Goal: Navigation & Orientation: Find specific page/section

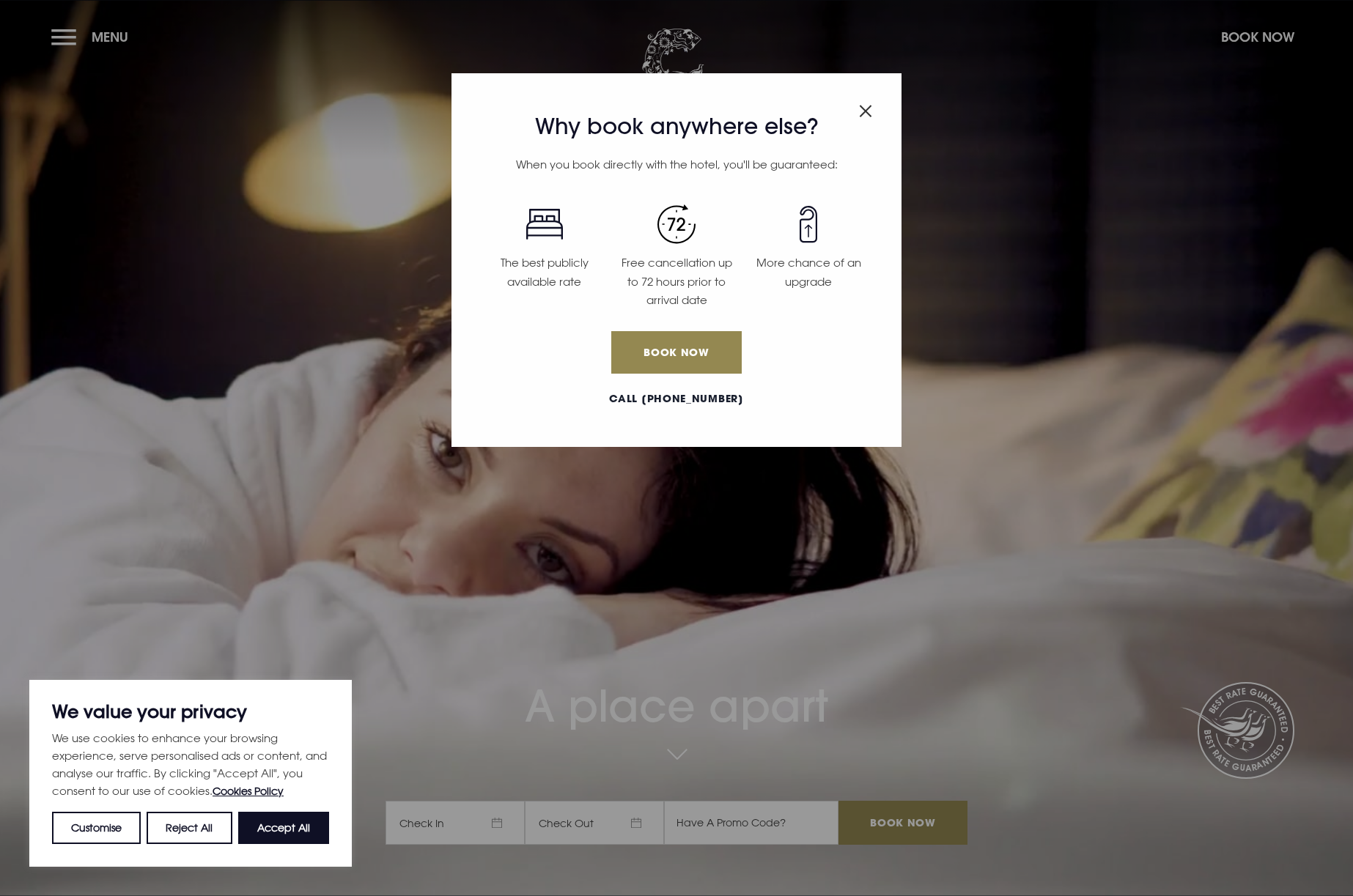
click at [867, 108] on img "Close modal" at bounding box center [866, 111] width 13 height 13
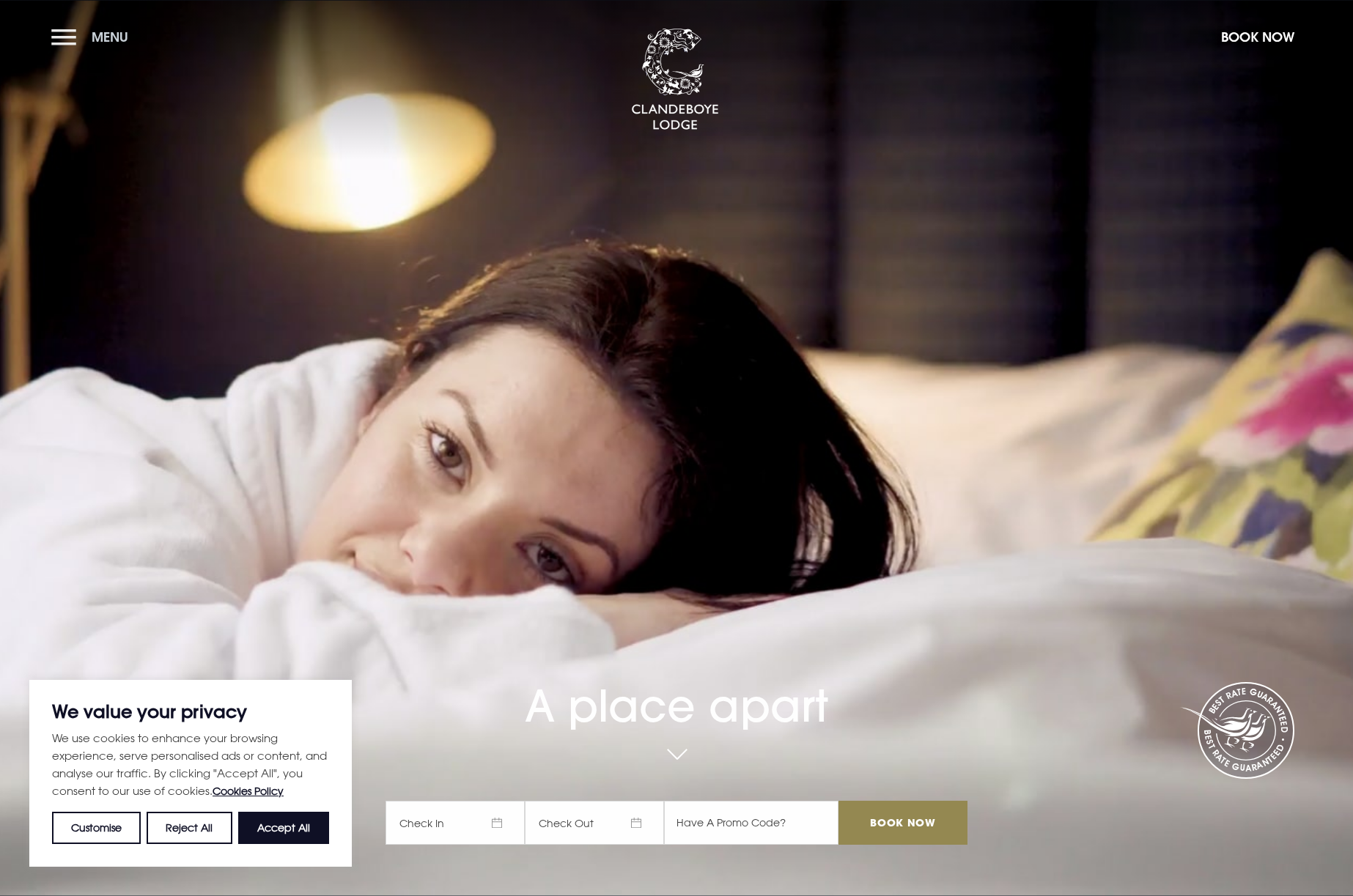
click at [105, 37] on span "Menu" at bounding box center [109, 37] width 37 height 17
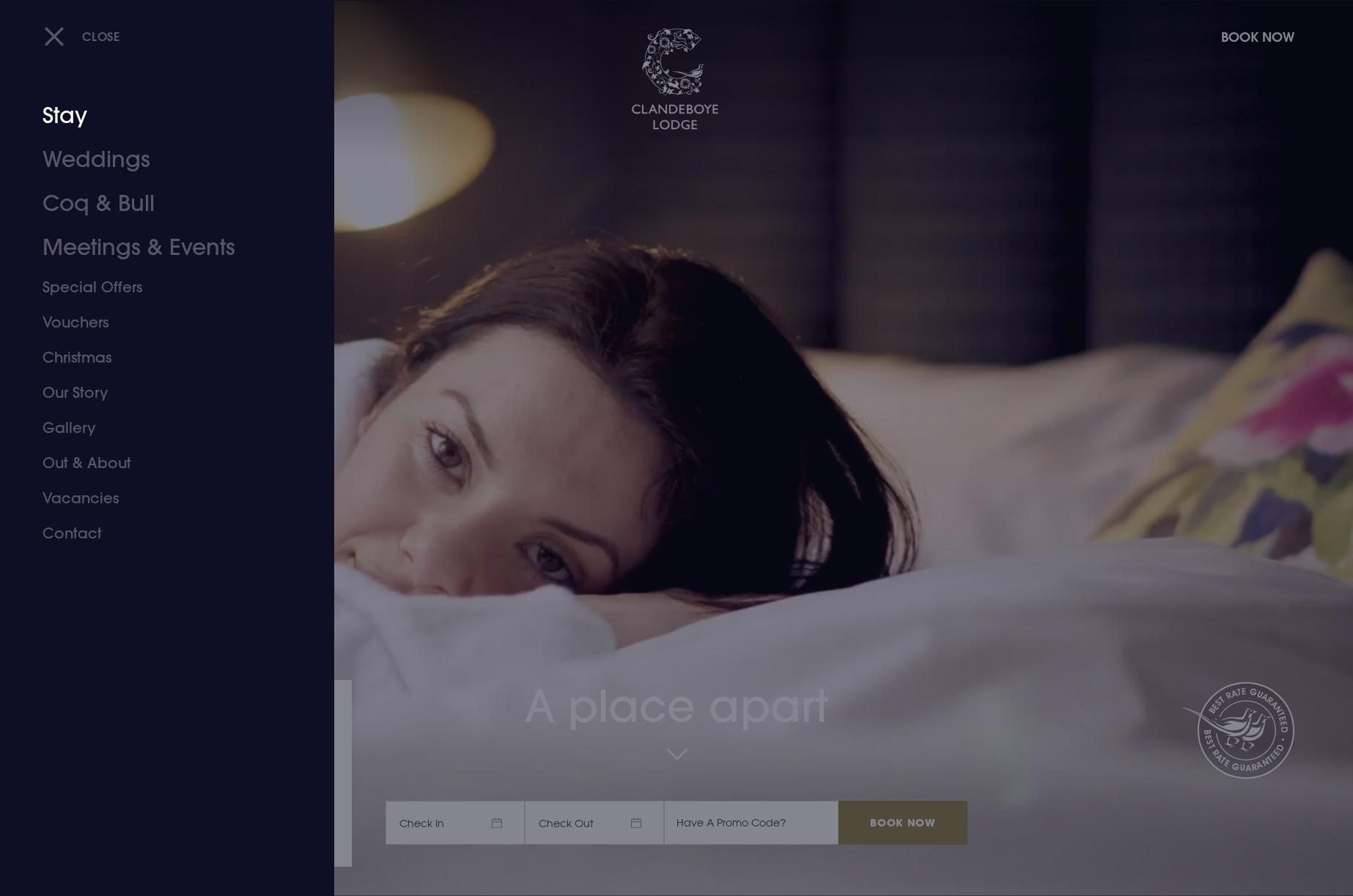
click at [56, 127] on link "Stay" at bounding box center [158, 115] width 232 height 44
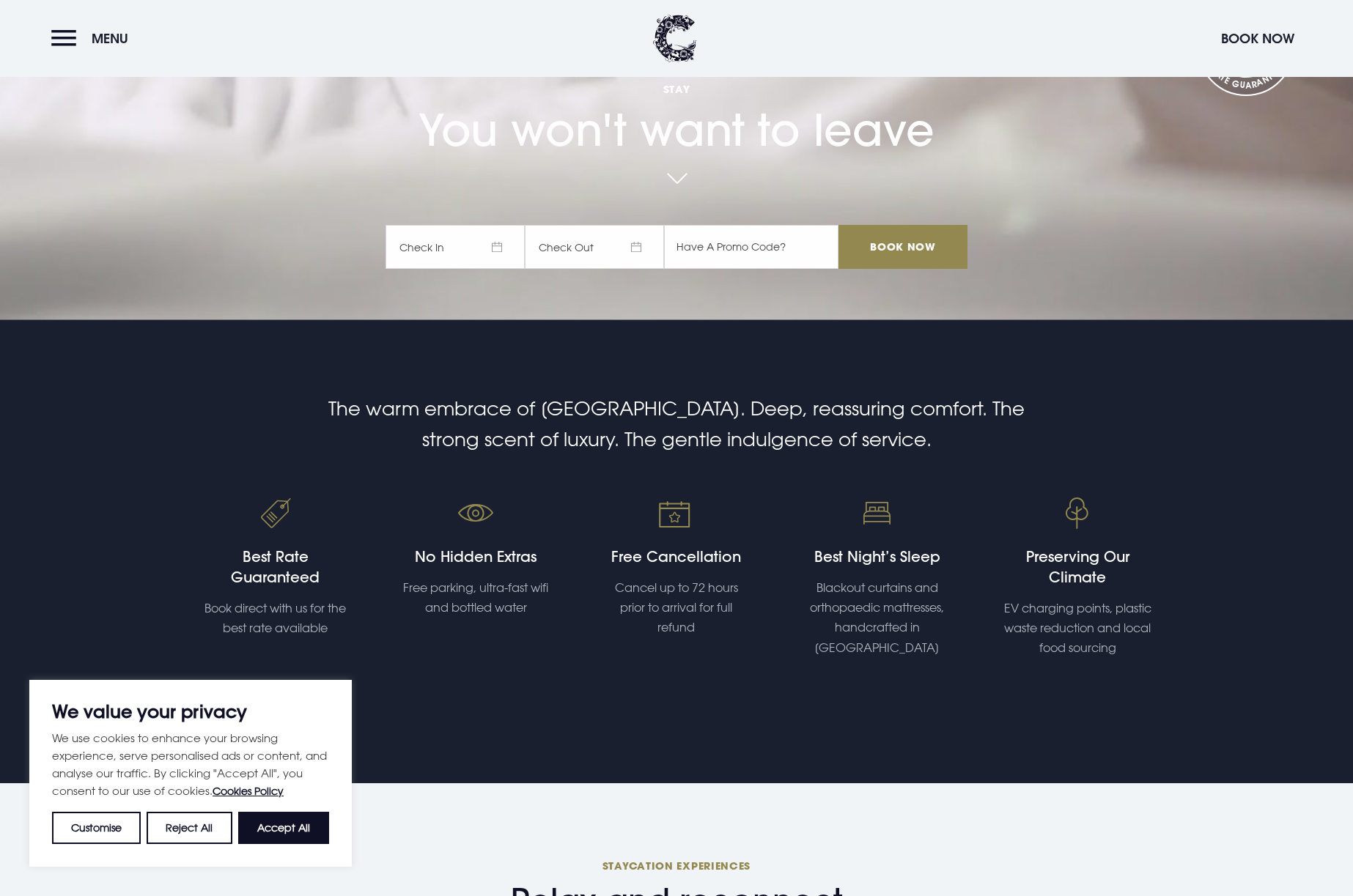
scroll to position [701, 0]
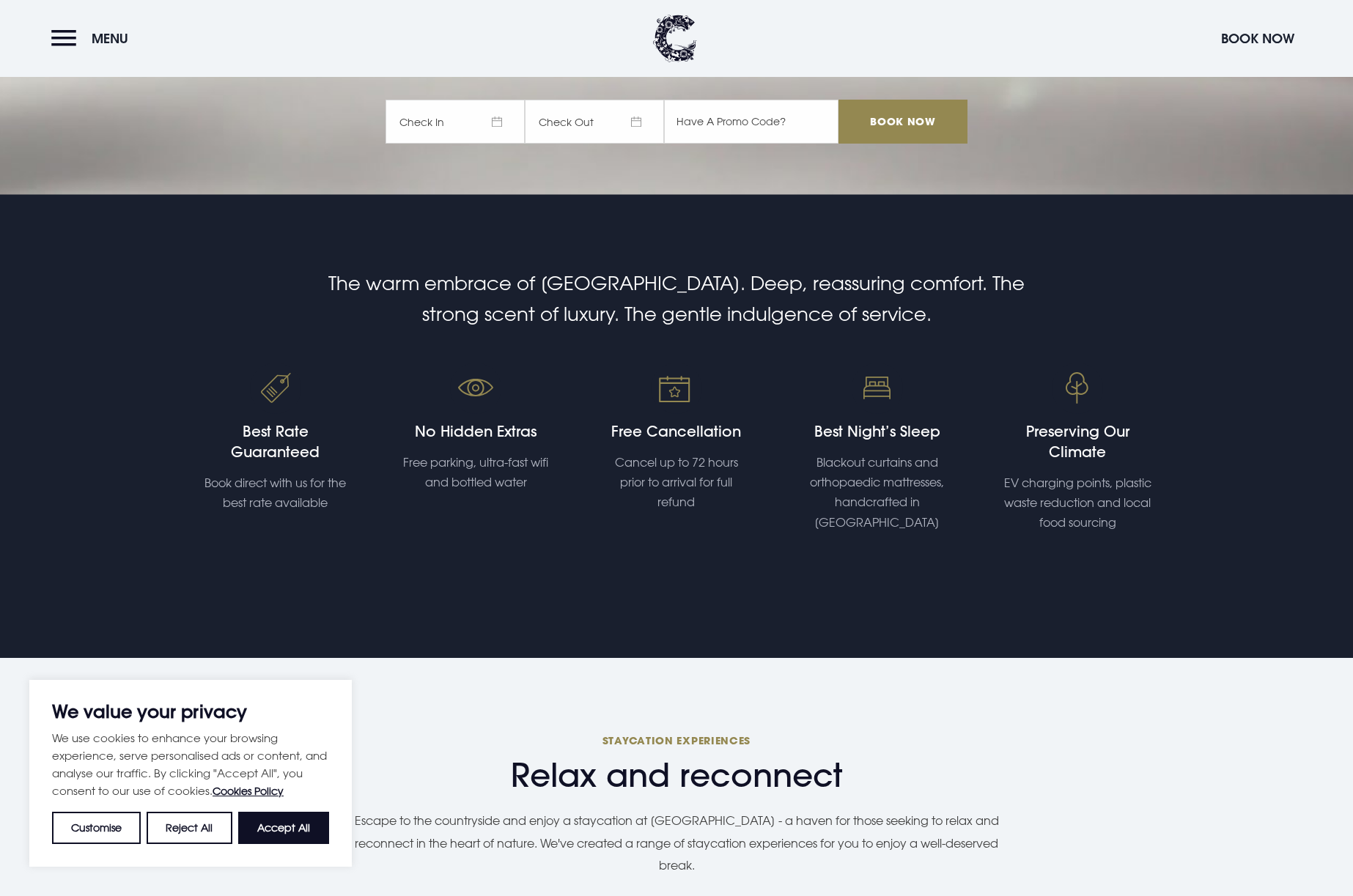
click at [320, 830] on button "Accept All" at bounding box center [284, 828] width 91 height 32
checkbox input "true"
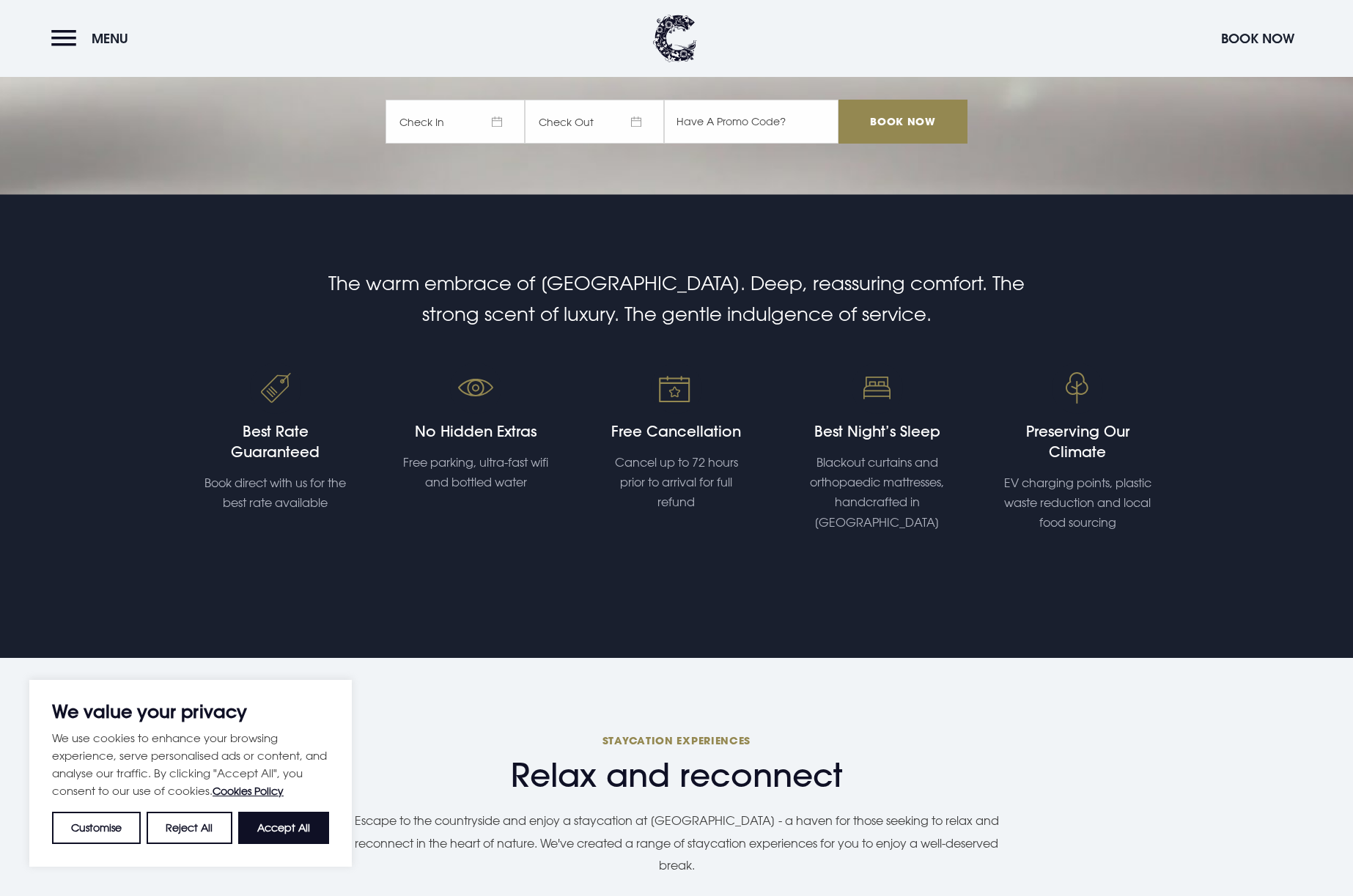
checkbox input "true"
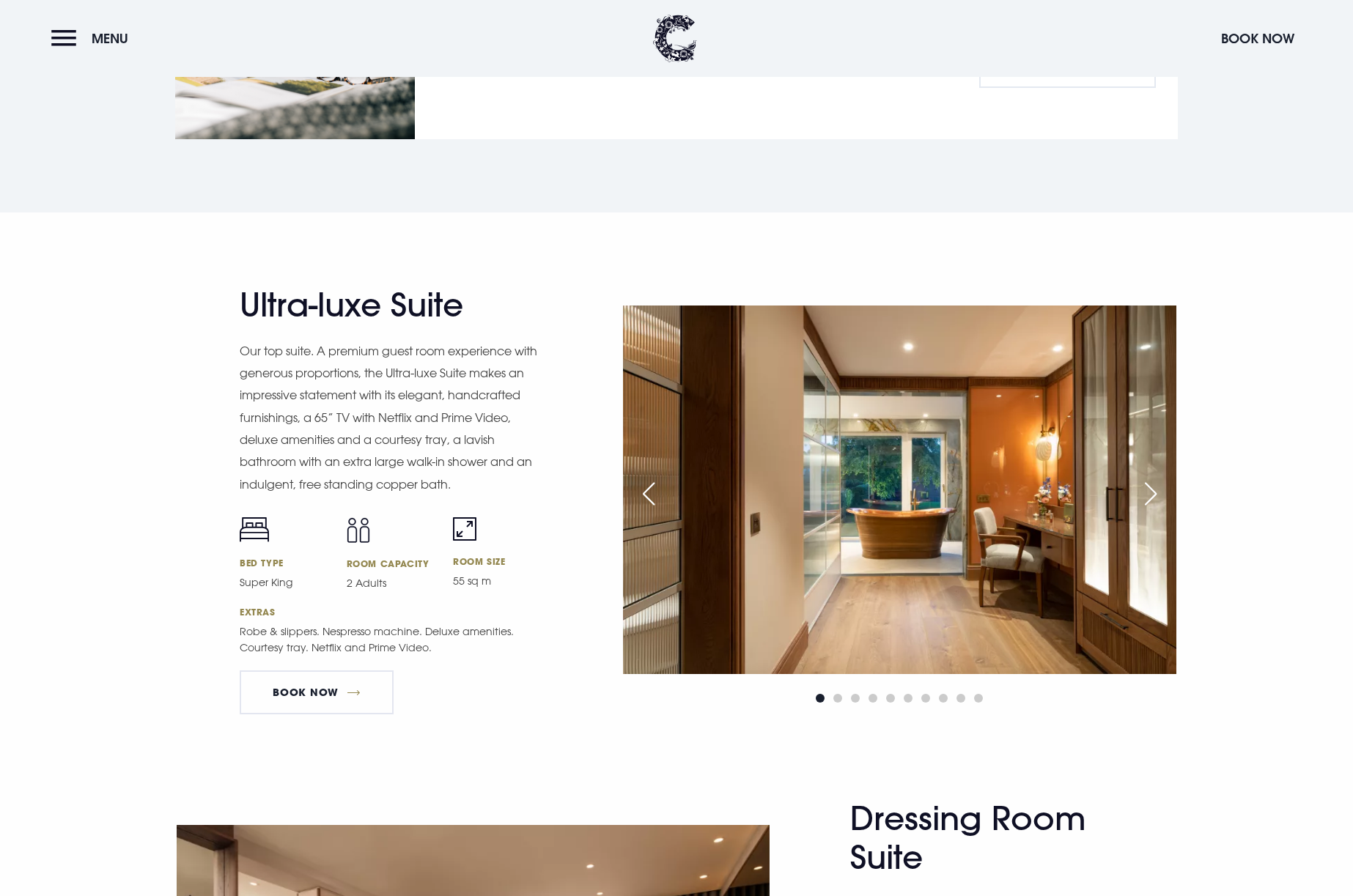
scroll to position [2105, 0]
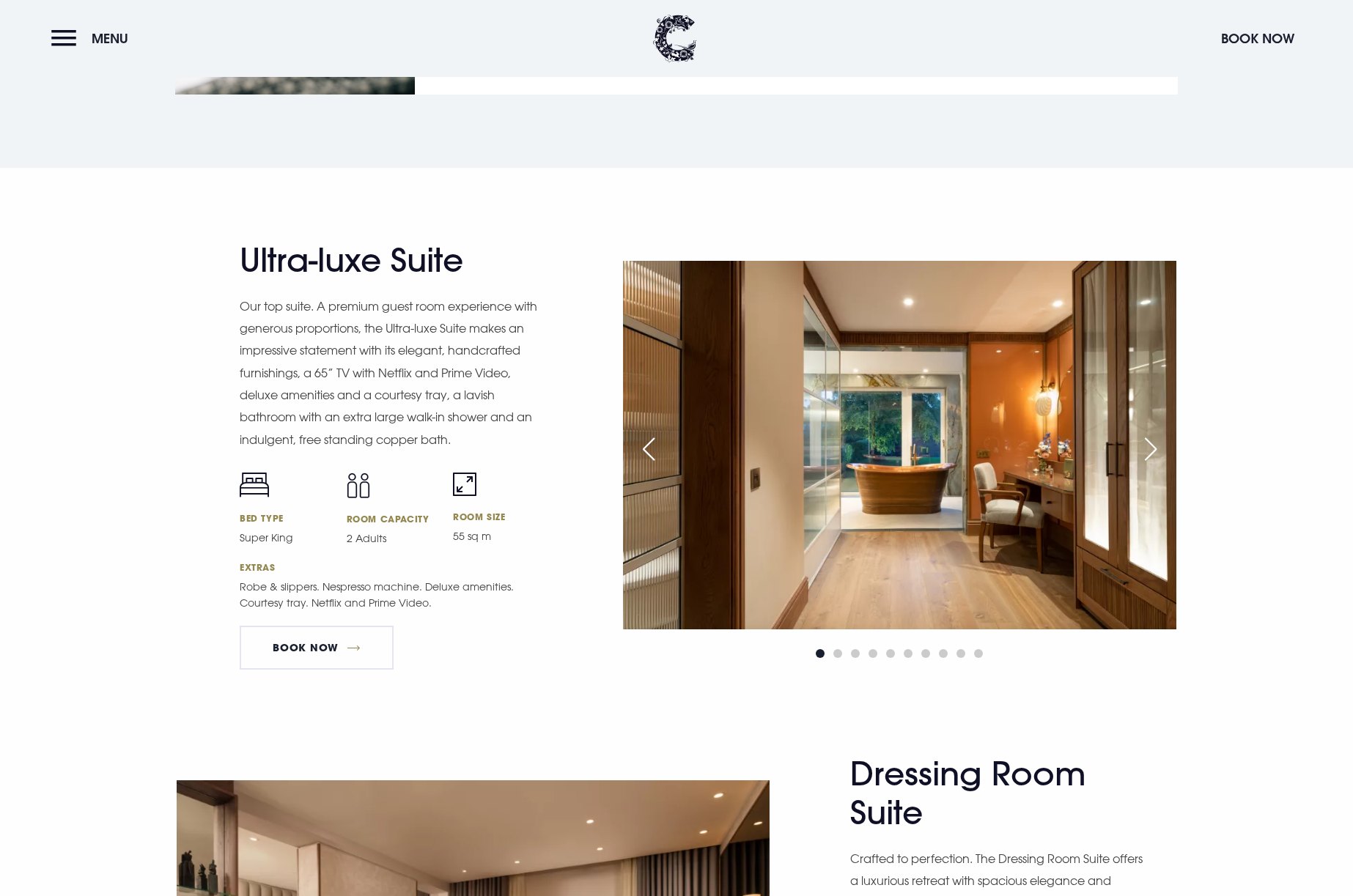
click at [1156, 445] on div "Next slide" at bounding box center [1150, 450] width 37 height 32
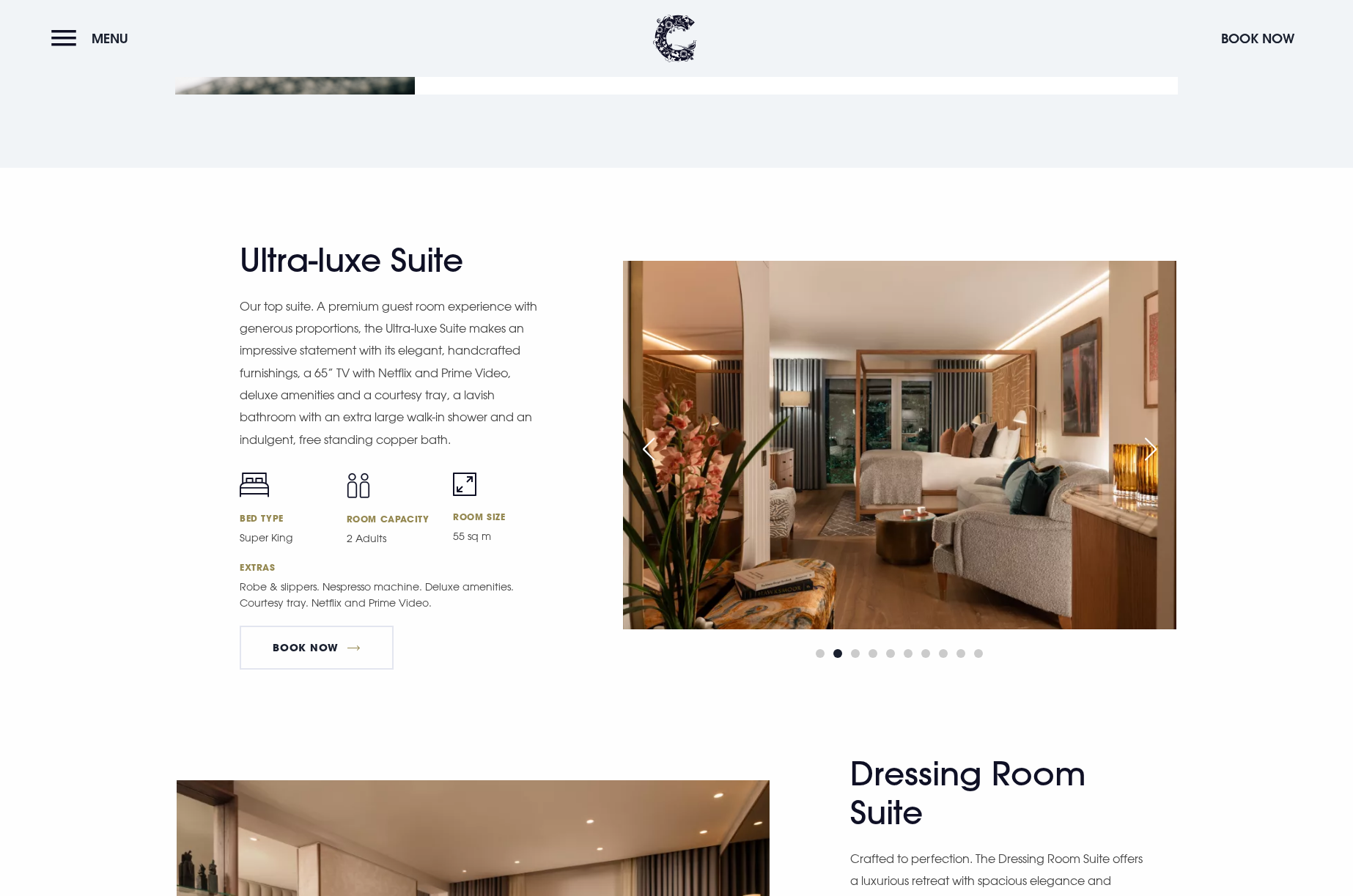
click at [1156, 445] on div "Next slide" at bounding box center [1150, 450] width 37 height 32
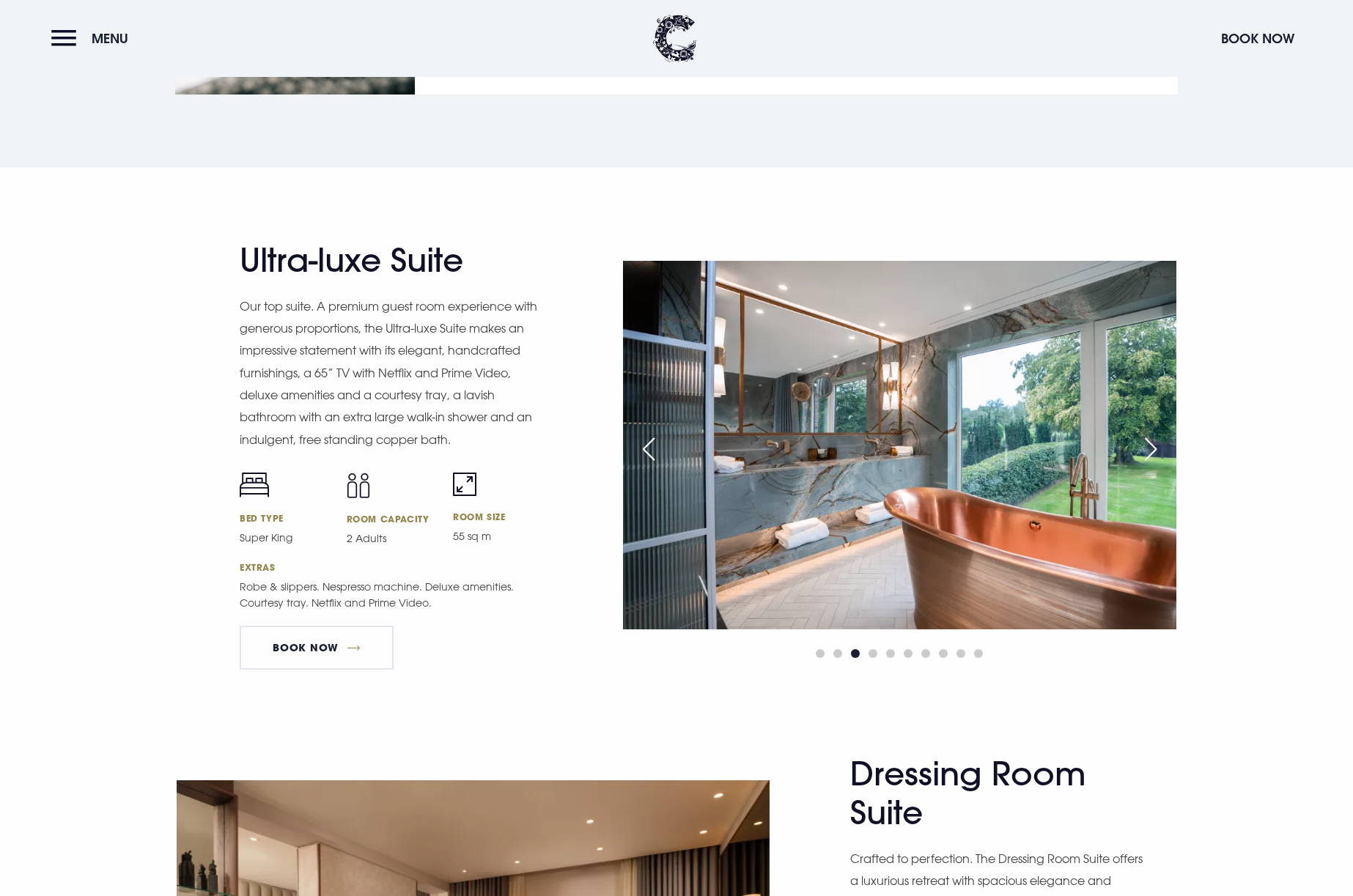
click at [1156, 445] on div "Next slide" at bounding box center [1150, 450] width 37 height 32
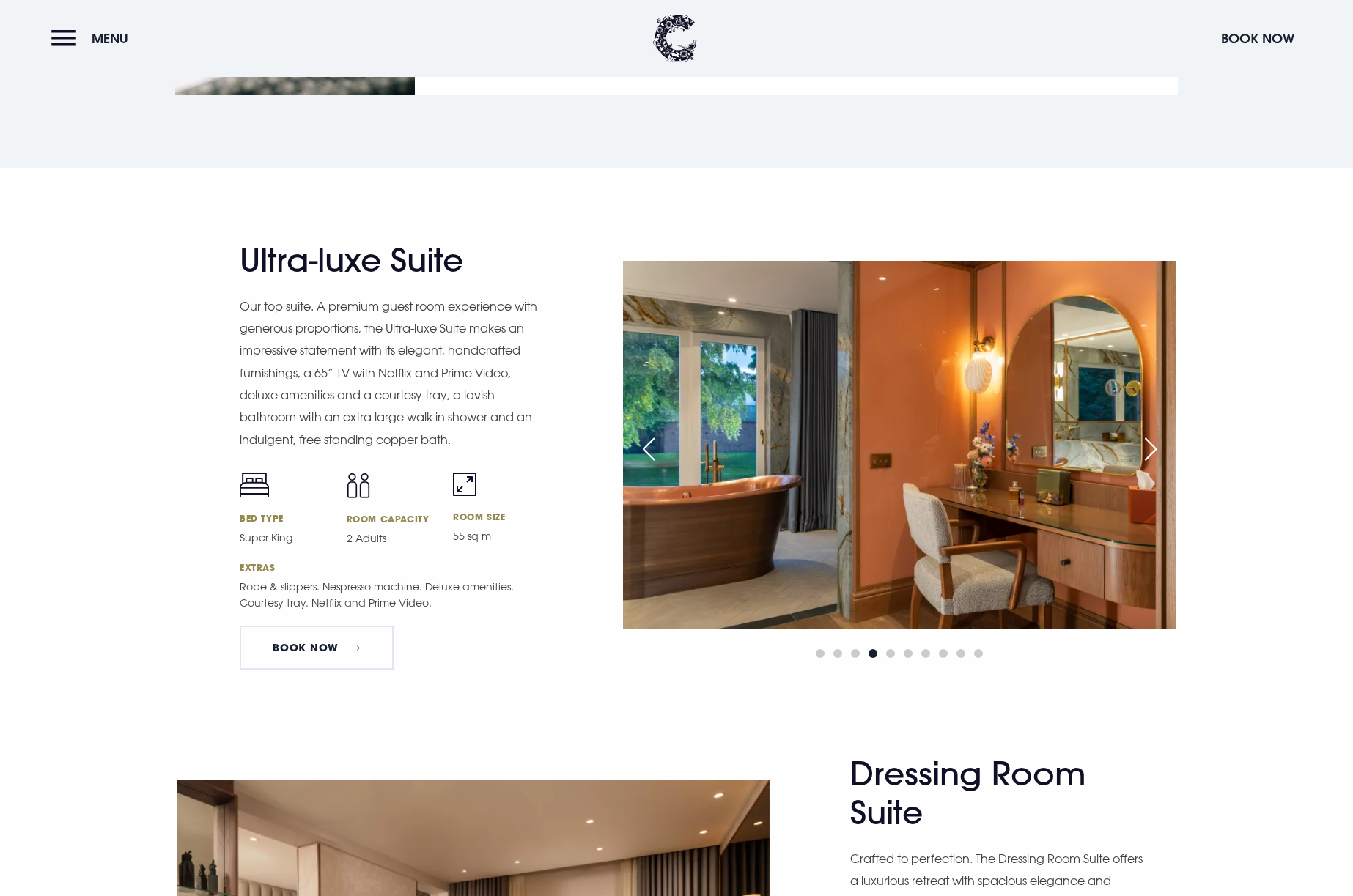
click at [1156, 445] on div "Next slide" at bounding box center [1150, 450] width 37 height 32
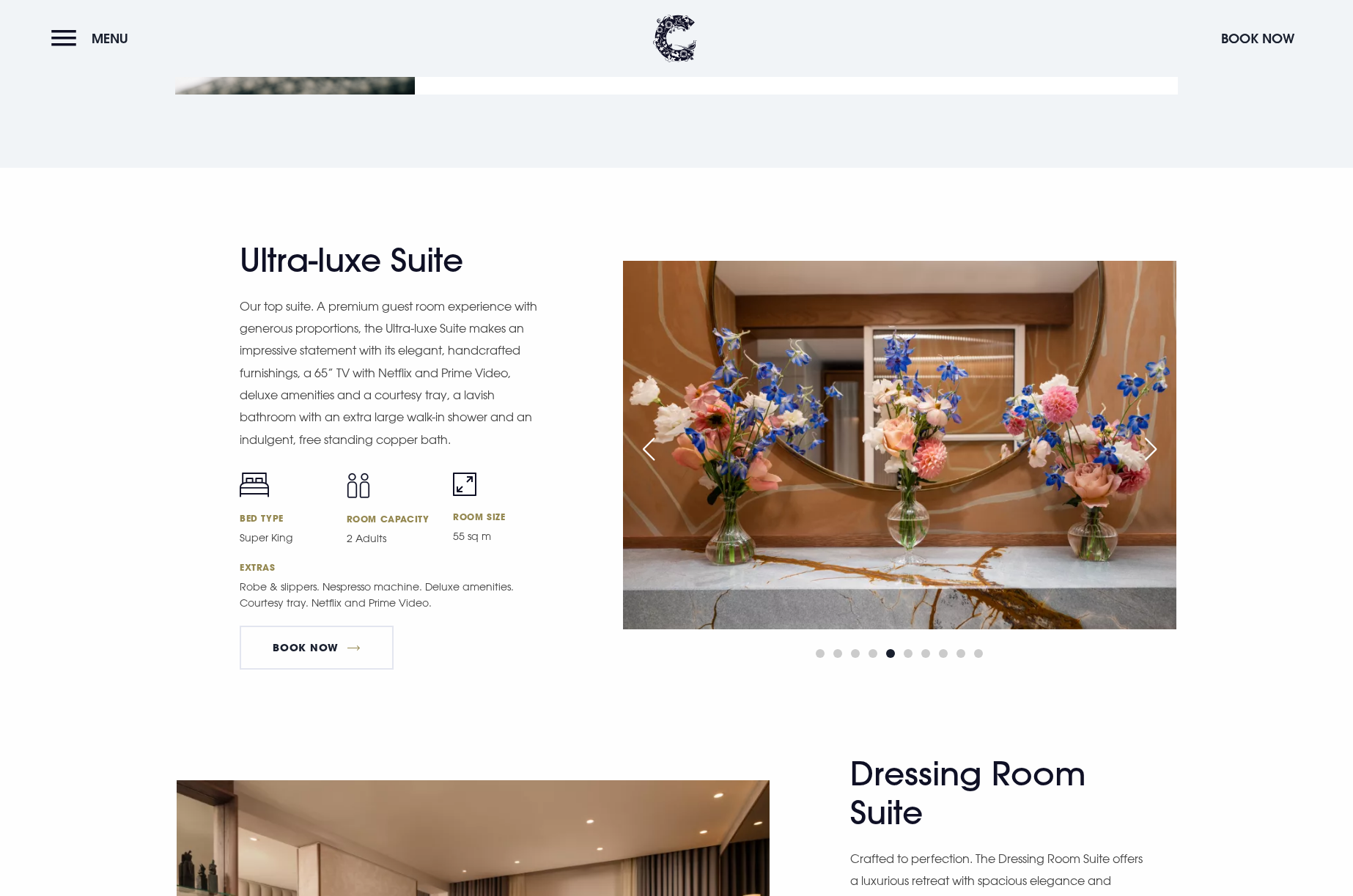
click at [1156, 445] on div "Next slide" at bounding box center [1150, 450] width 37 height 32
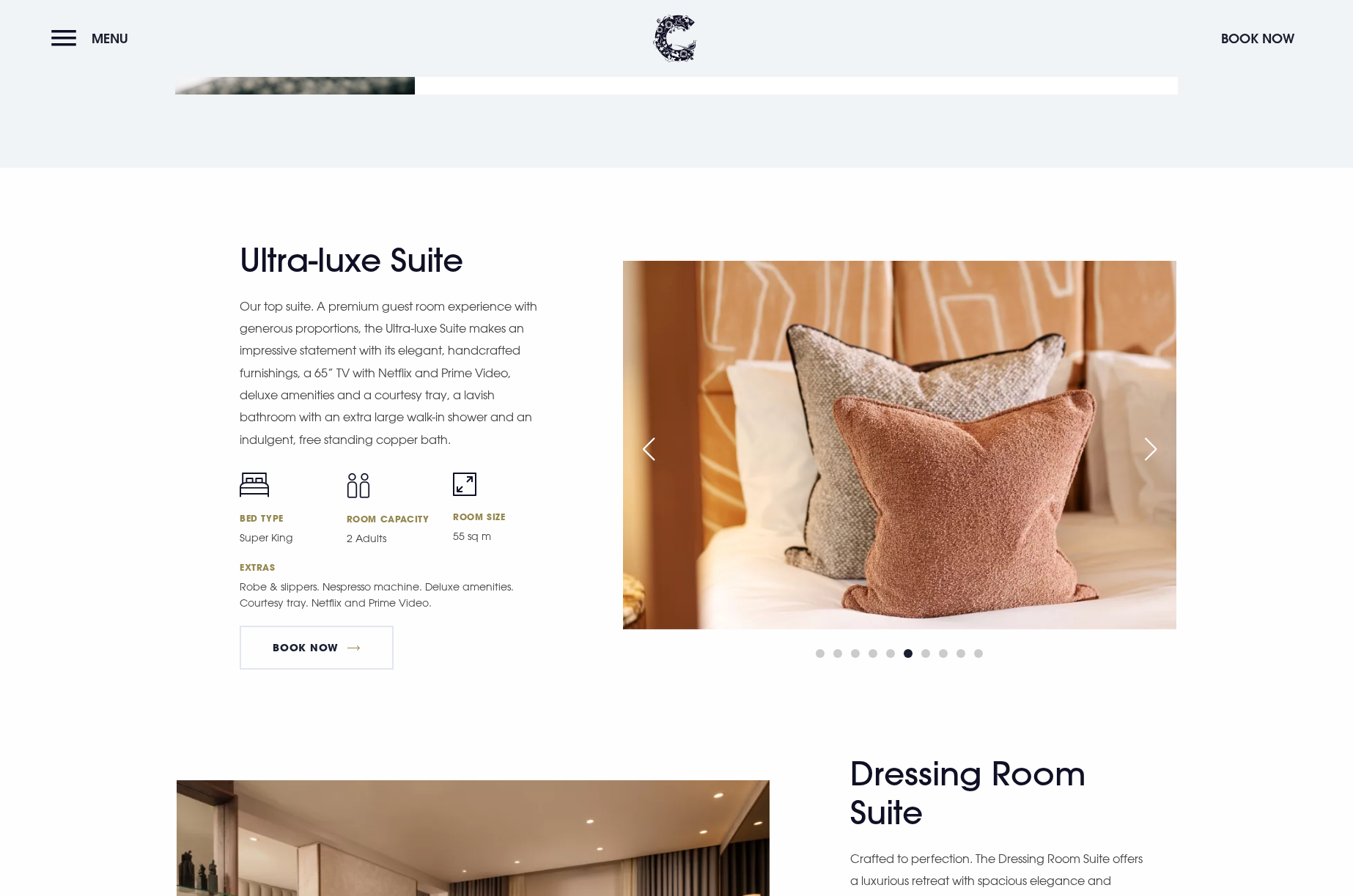
click at [1156, 445] on div "Next slide" at bounding box center [1150, 450] width 37 height 32
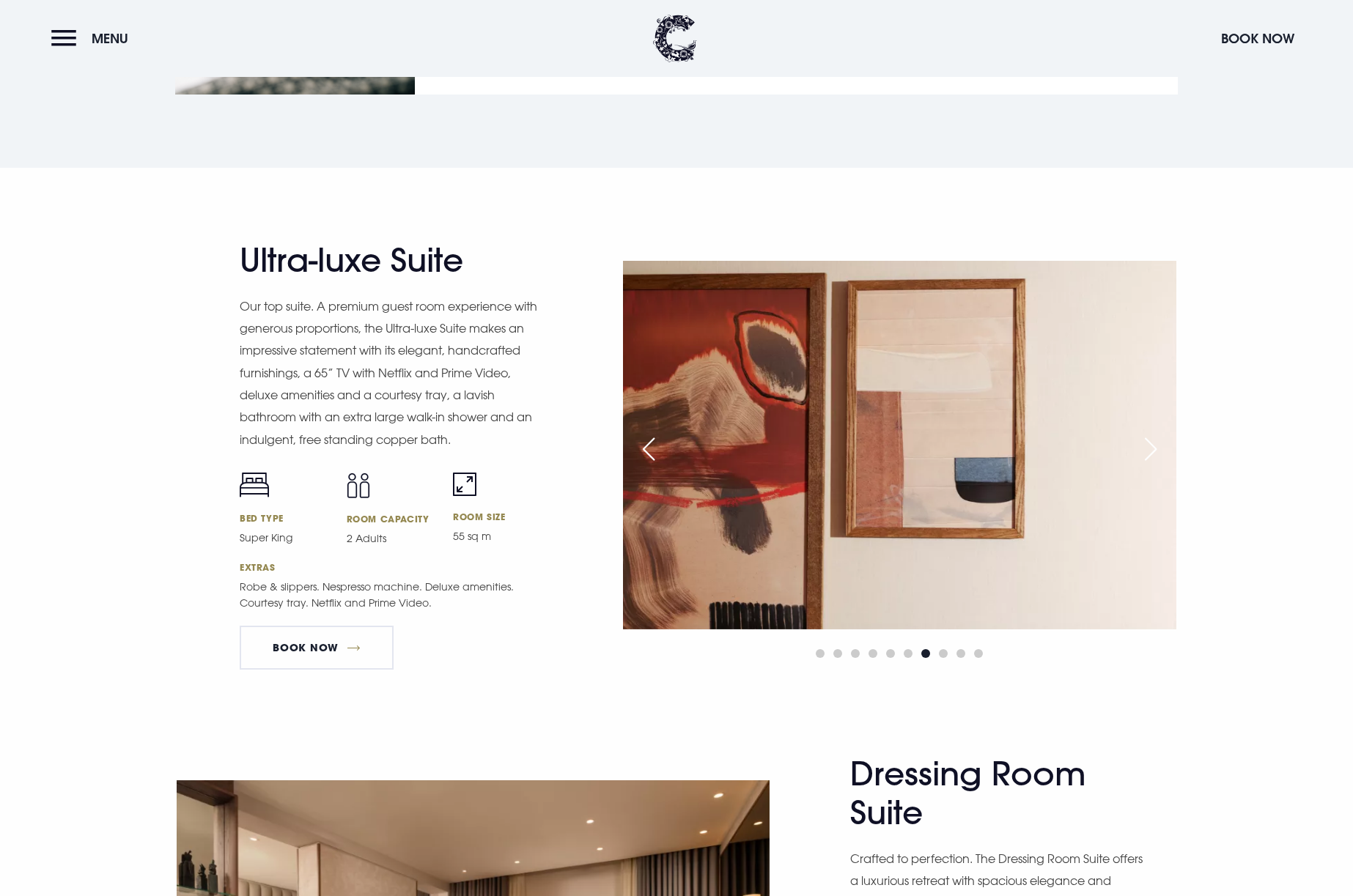
click at [1156, 445] on div "Next slide" at bounding box center [1150, 450] width 37 height 32
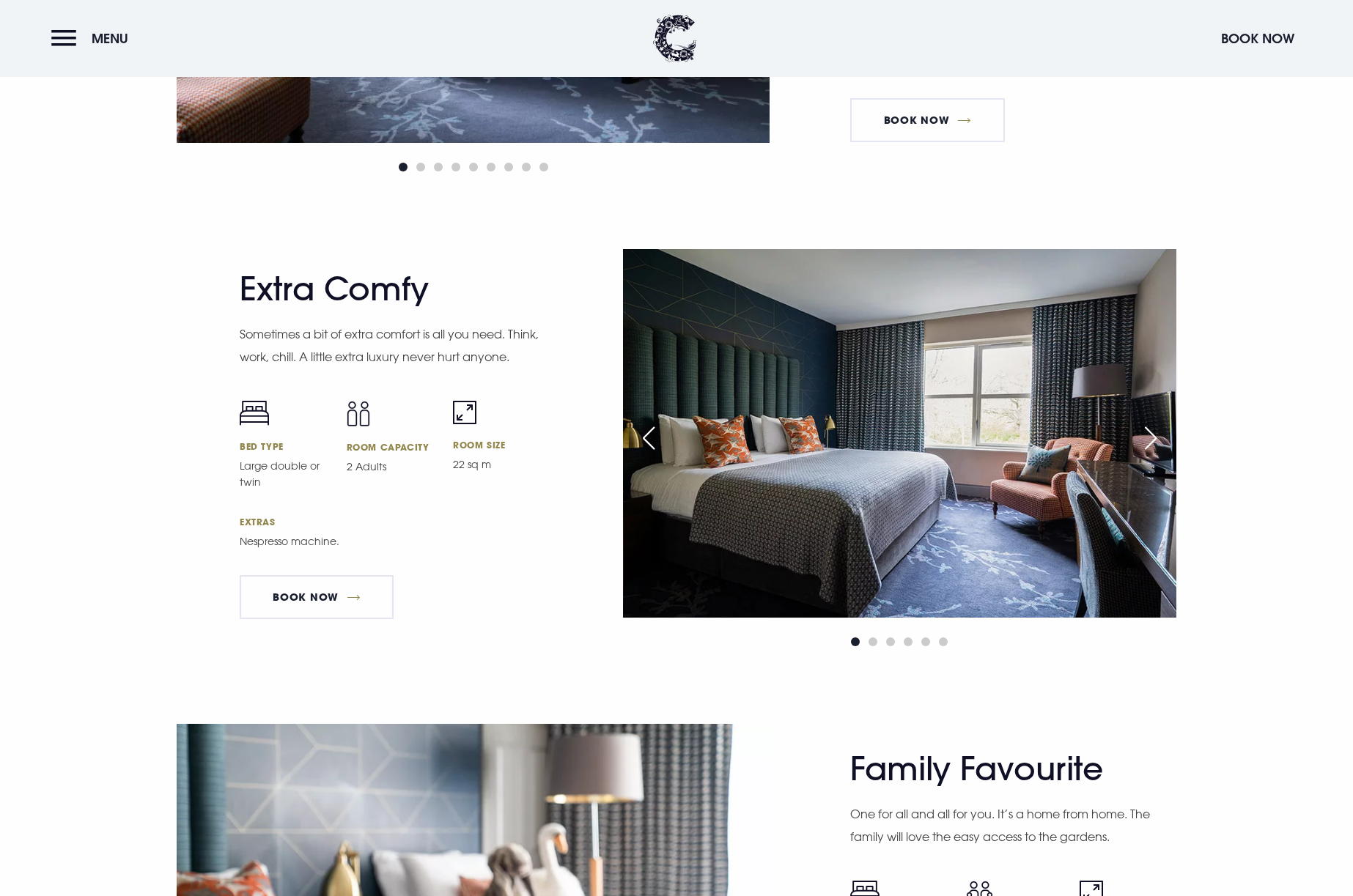
scroll to position [4197, 0]
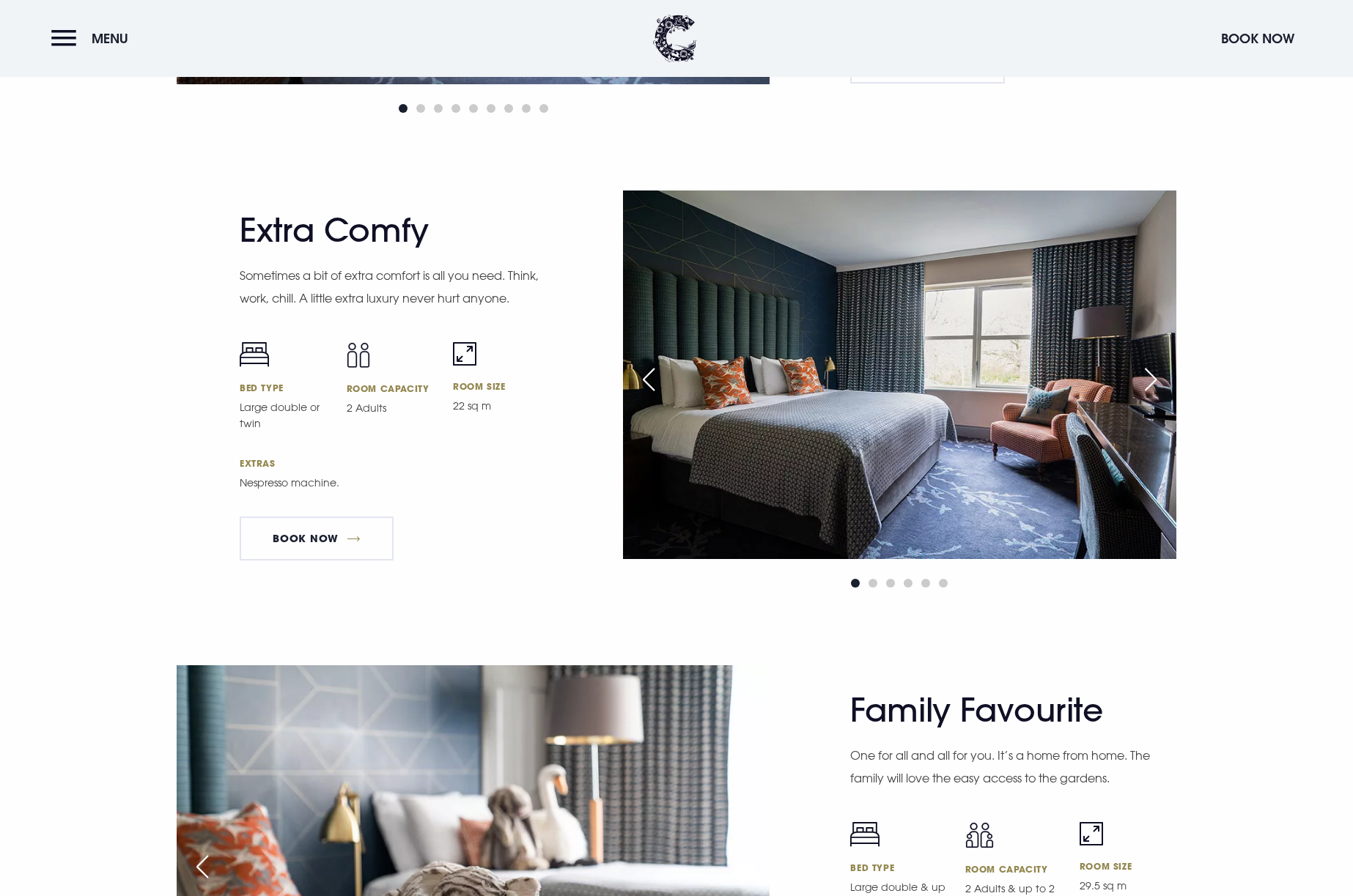
click at [1148, 374] on div "Next slide" at bounding box center [1150, 380] width 37 height 32
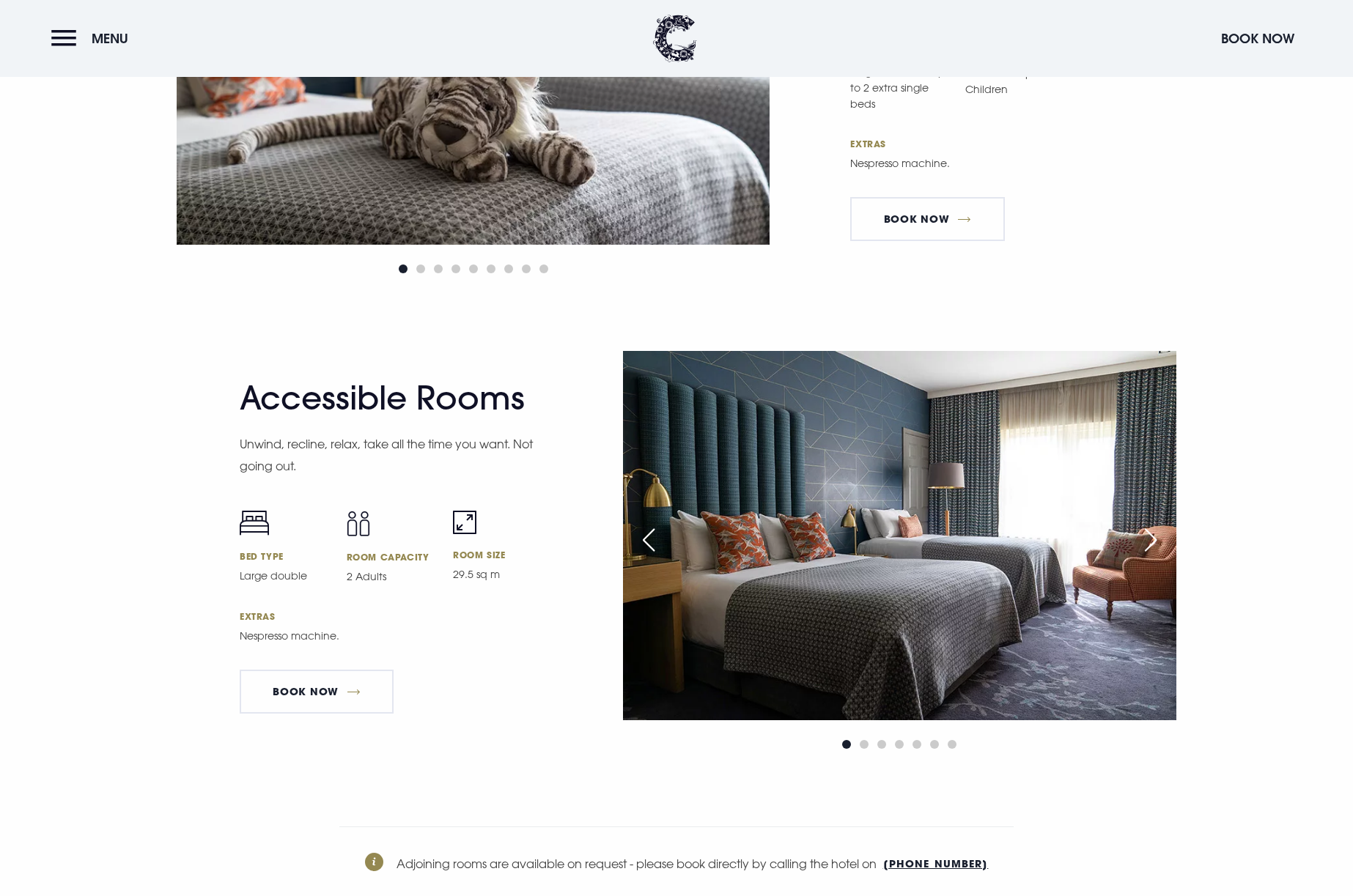
scroll to position [5040, 0]
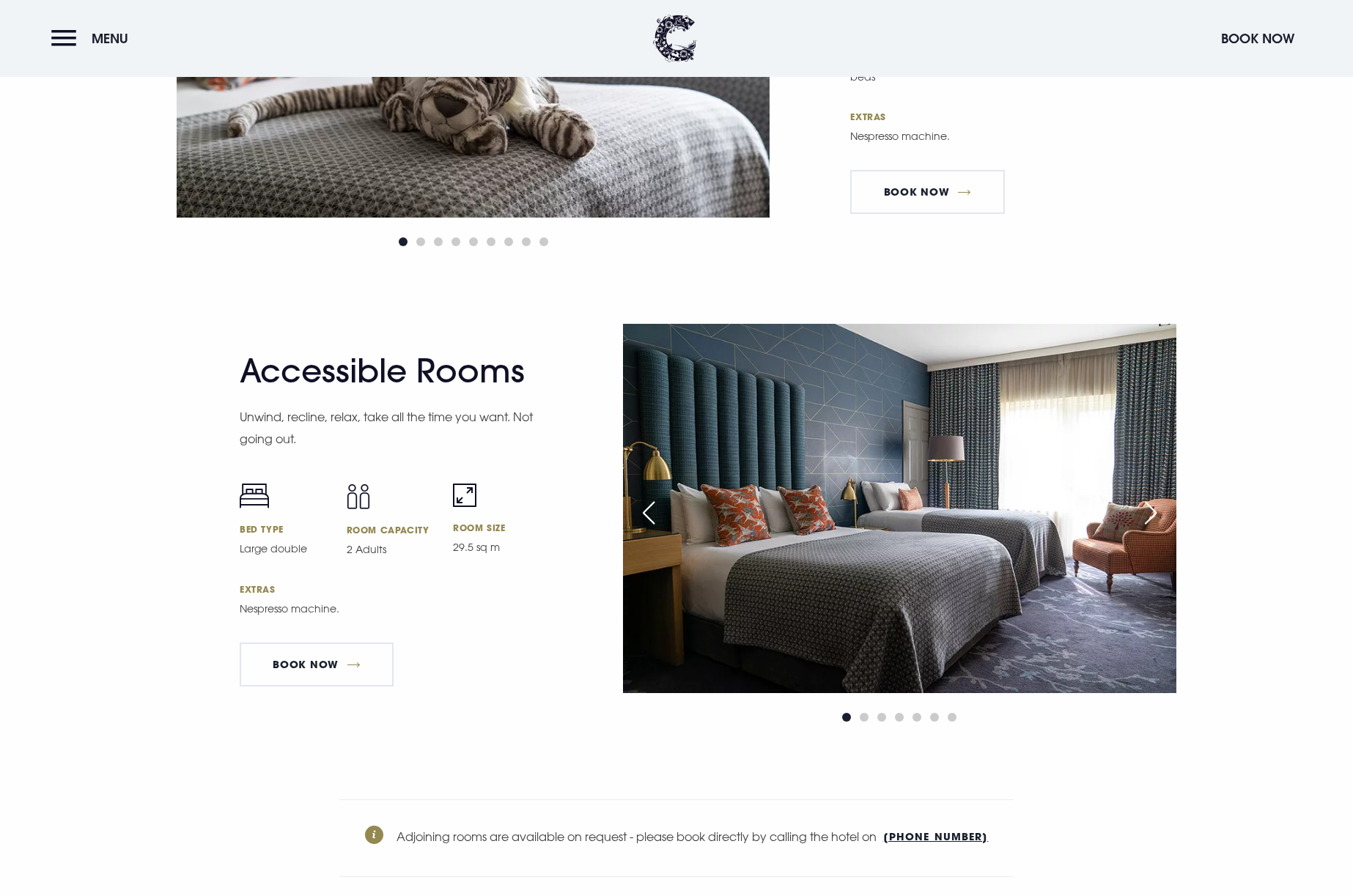
click at [1150, 501] on div "Next slide" at bounding box center [1150, 513] width 37 height 32
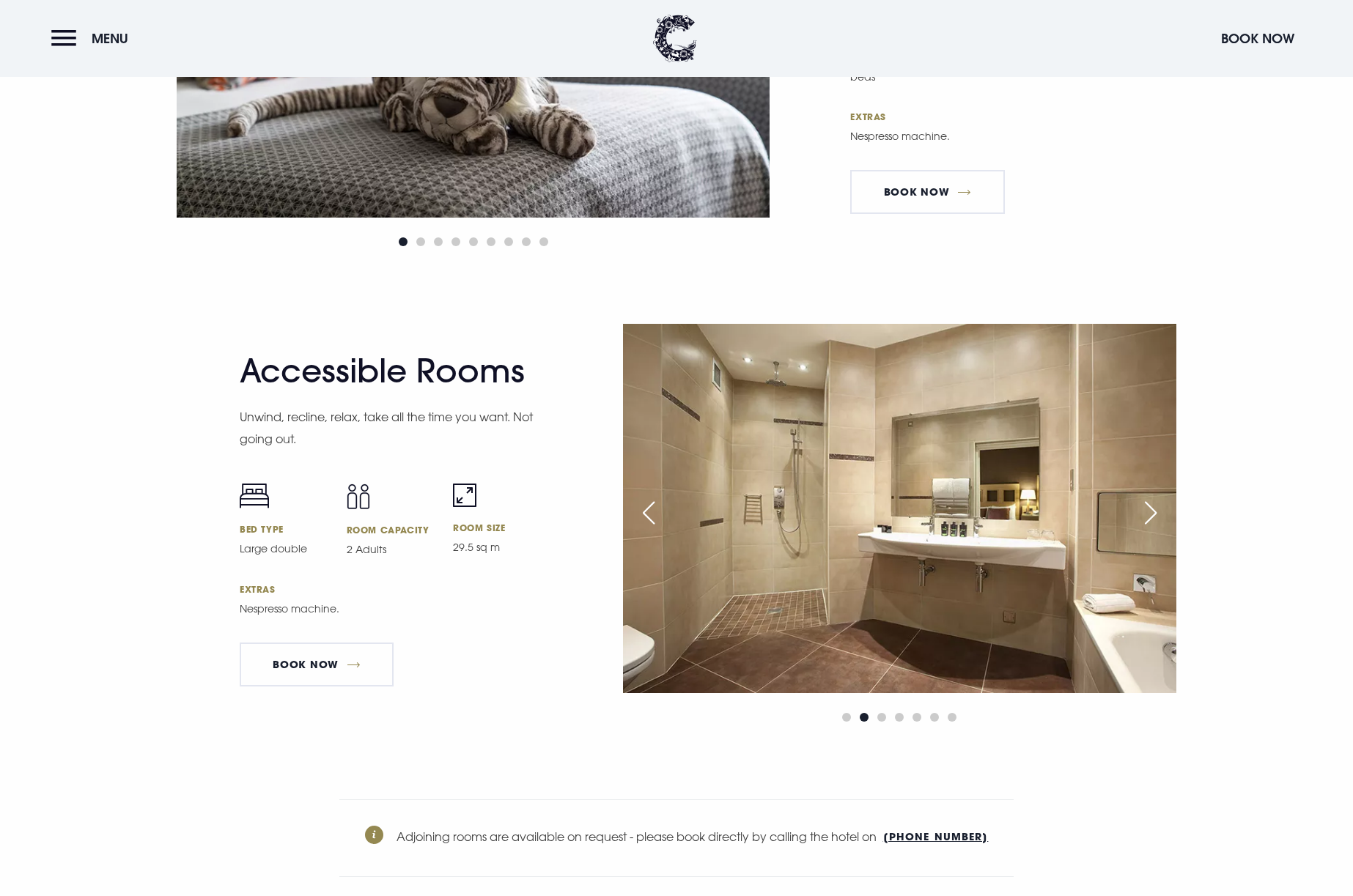
click at [1149, 501] on div "Next slide" at bounding box center [1150, 513] width 37 height 32
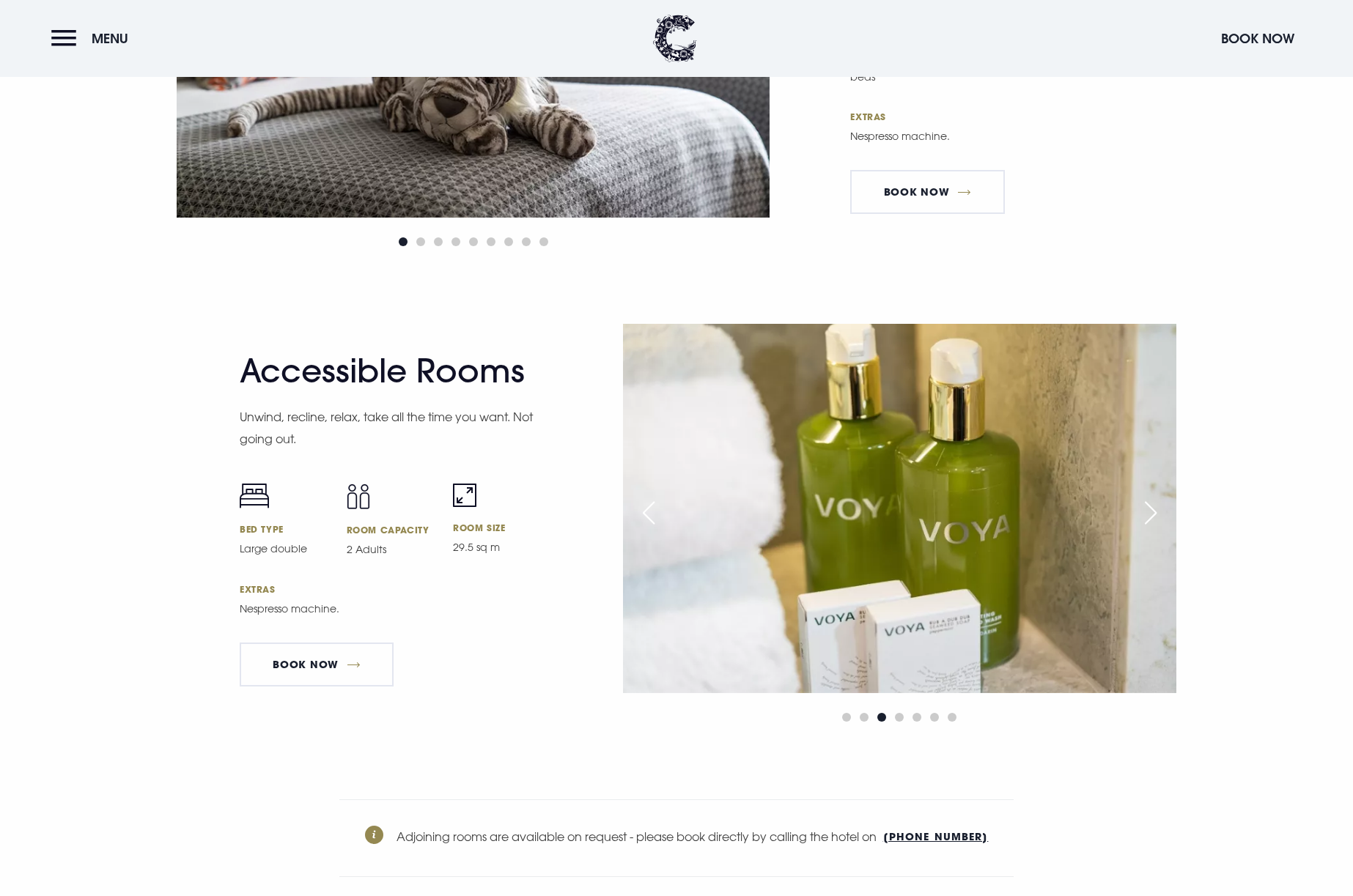
click at [1149, 501] on div "Next slide" at bounding box center [1150, 513] width 37 height 32
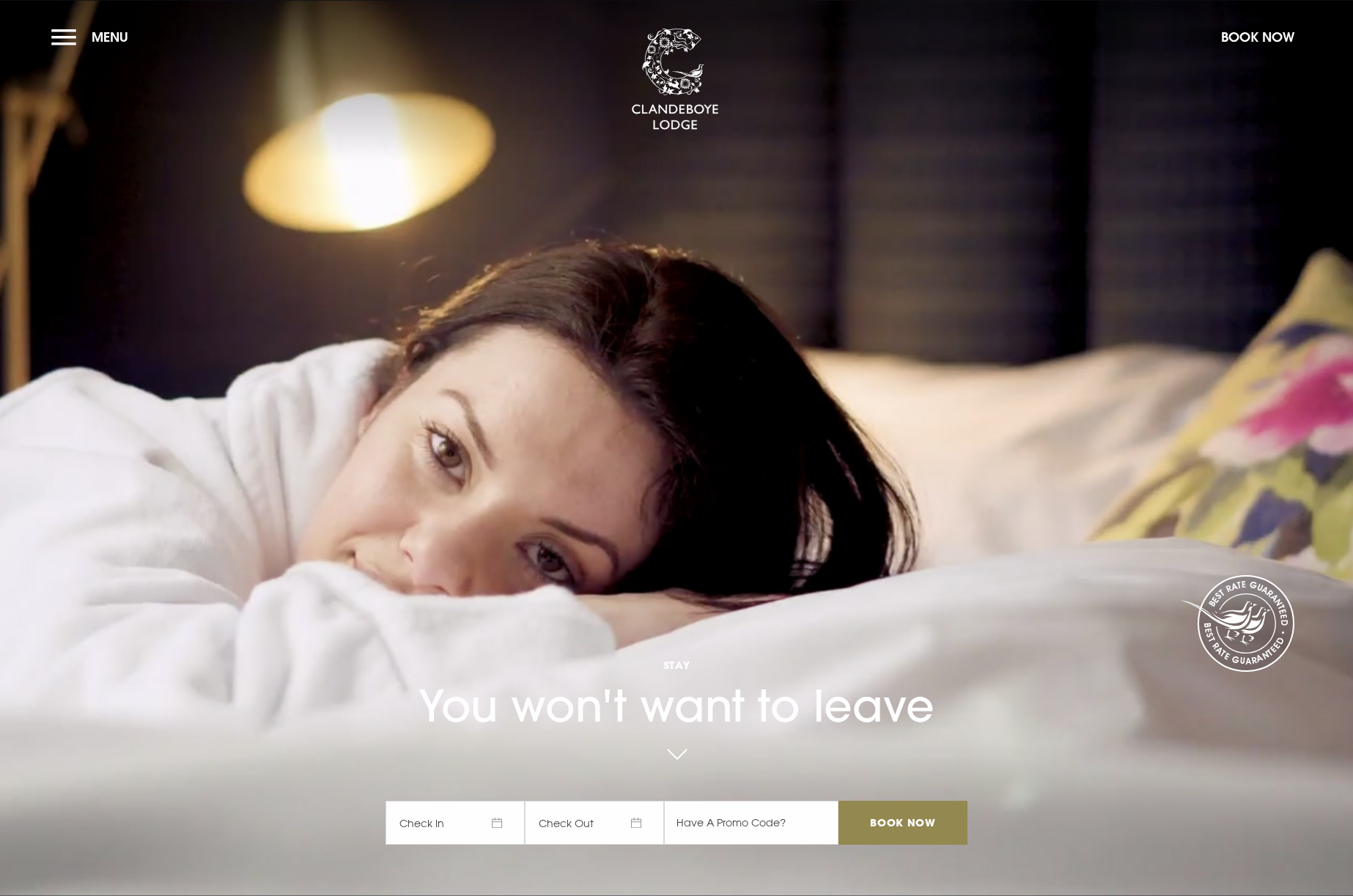
scroll to position [0, 0]
drag, startPoint x: 85, startPoint y: 41, endPoint x: 64, endPoint y: 38, distance: 21.2
click at [85, 41] on button "Menu" at bounding box center [93, 37] width 85 height 32
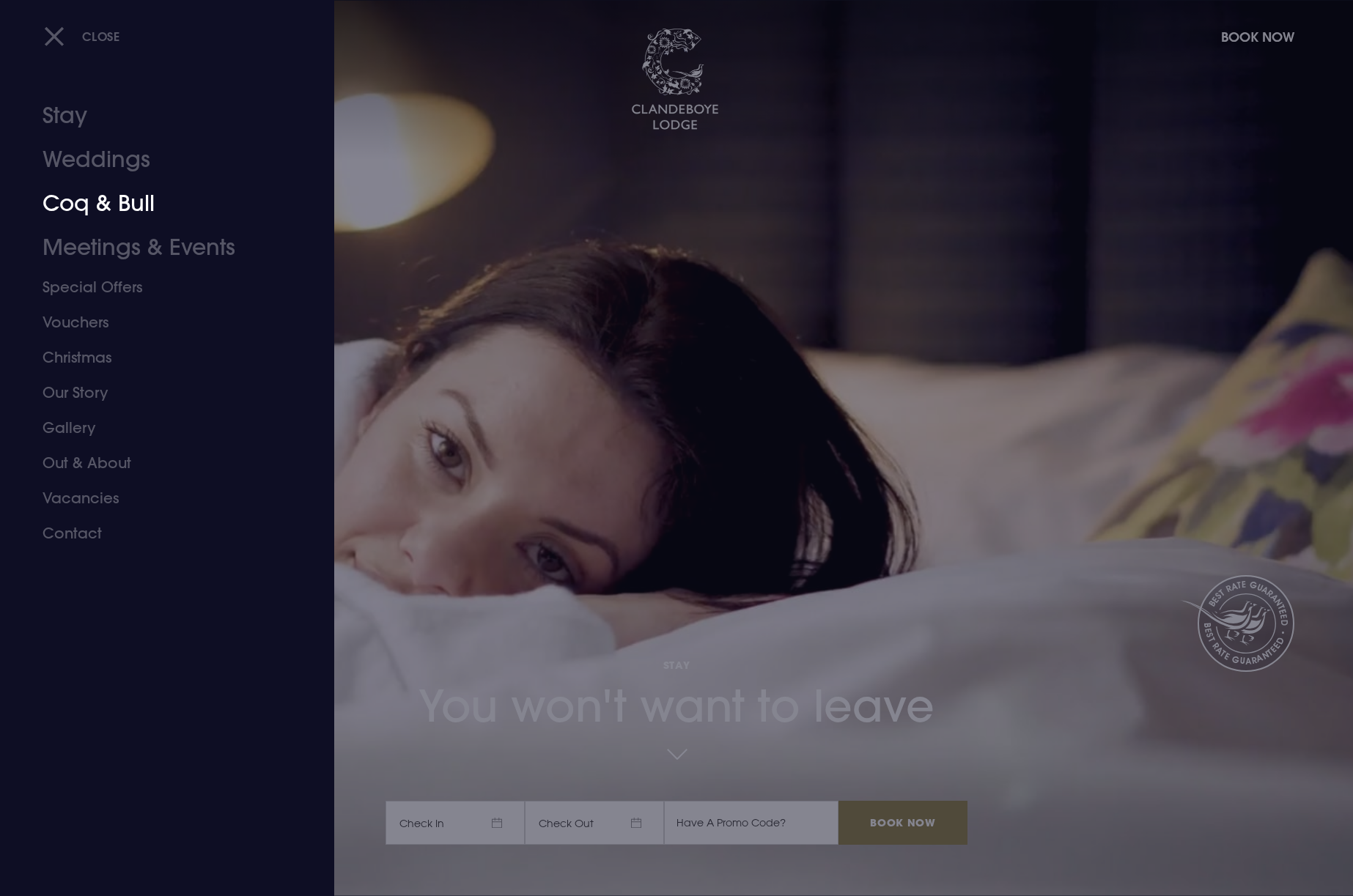
click at [93, 197] on link "Coq & Bull" at bounding box center [158, 203] width 232 height 44
